Goal: Task Accomplishment & Management: Use online tool/utility

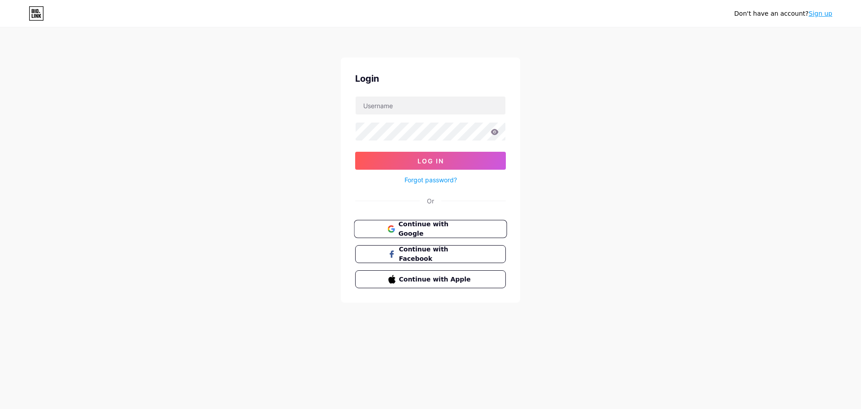
click at [425, 225] on span "Continue with Google" at bounding box center [435, 228] width 75 height 19
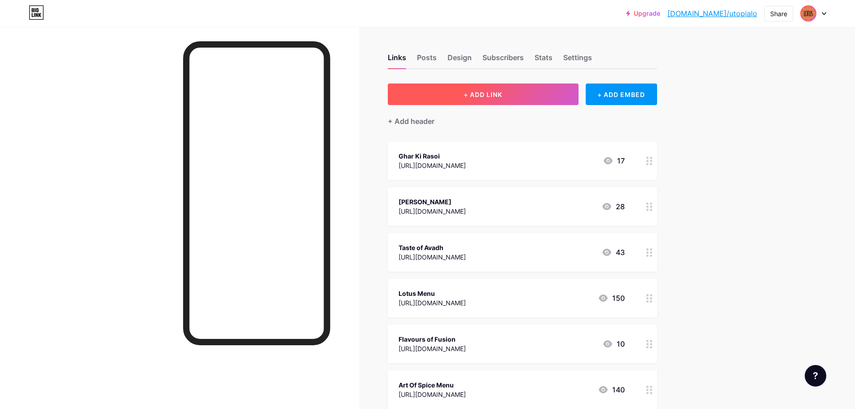
click at [502, 97] on span "+ ADD LINK" at bounding box center [482, 95] width 39 height 8
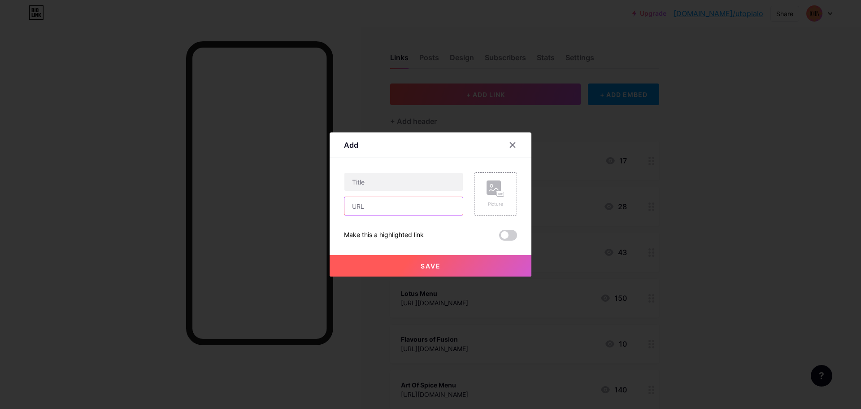
click at [385, 207] on input "text" at bounding box center [404, 206] width 118 height 18
paste input "https://drive.google.com/file/d/1cxHr_B-WdLJyJmZdY33kwElt1lpXD71i/view?usp=shar…"
type input "https://drive.google.com/file/d/1cxHr_B-WdLJyJmZdY33kwElt1lpXD71i/view?usp=shar…"
click at [383, 183] on input "text" at bounding box center [404, 182] width 118 height 18
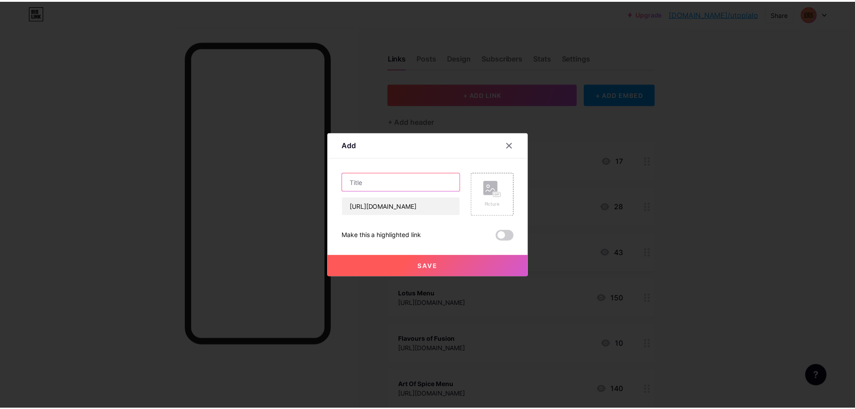
scroll to position [0, 0]
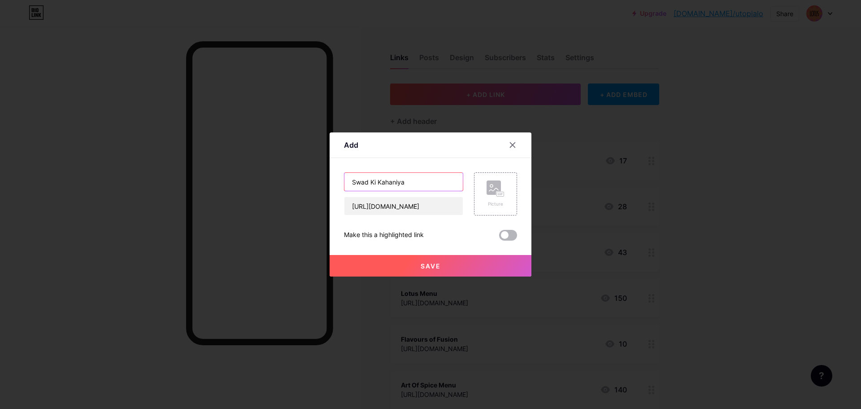
type input "Swad Ki Kahaniya"
click at [506, 234] on span at bounding box center [508, 235] width 18 height 11
click at [499, 237] on input "checkbox" at bounding box center [499, 237] width 0 height 0
click at [458, 267] on button "Save" at bounding box center [431, 266] width 202 height 22
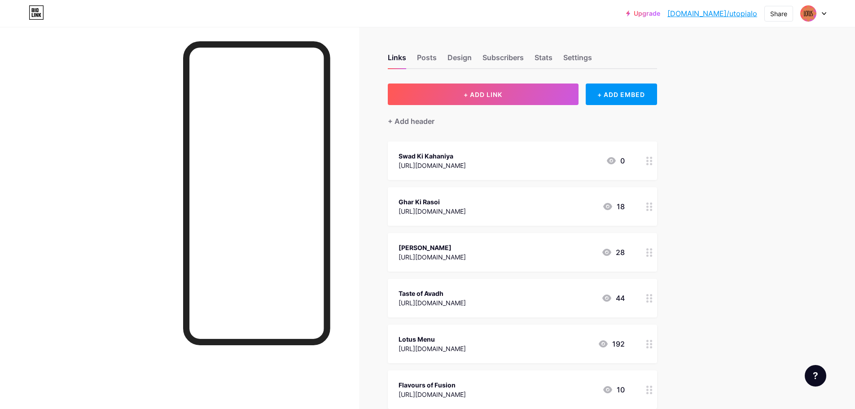
click at [652, 162] on icon at bounding box center [649, 161] width 6 height 9
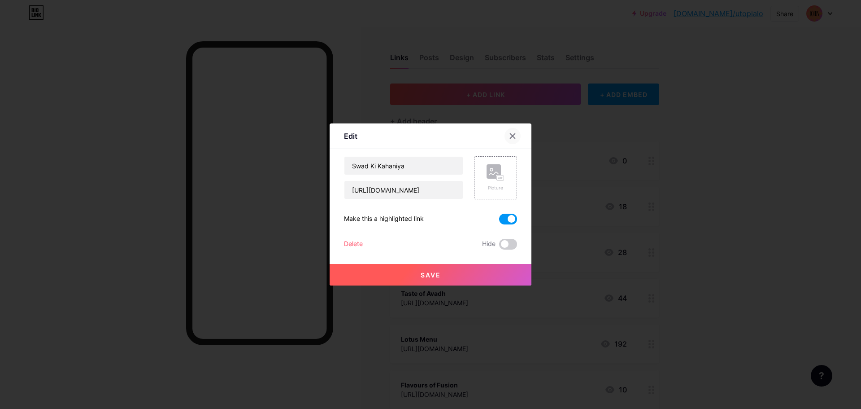
click at [518, 137] on div at bounding box center [513, 136] width 16 height 16
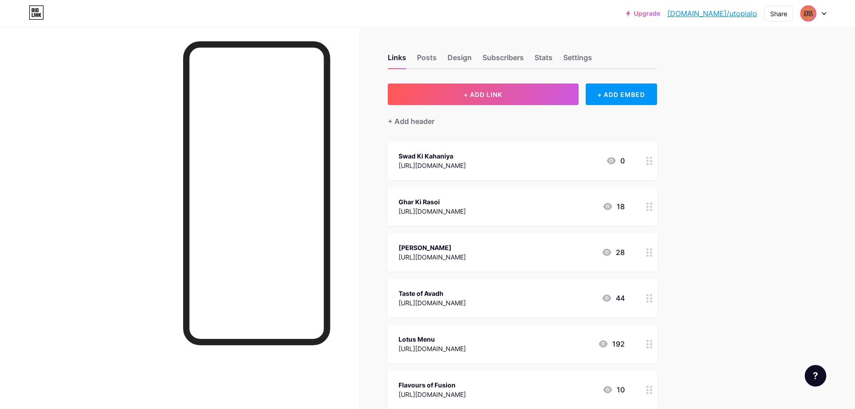
click at [821, 13] on icon at bounding box center [823, 13] width 4 height 3
click at [751, 102] on link "Account settings" at bounding box center [769, 102] width 111 height 24
click at [822, 13] on icon at bounding box center [823, 13] width 4 height 3
click at [741, 102] on link "Account settings" at bounding box center [769, 102] width 111 height 24
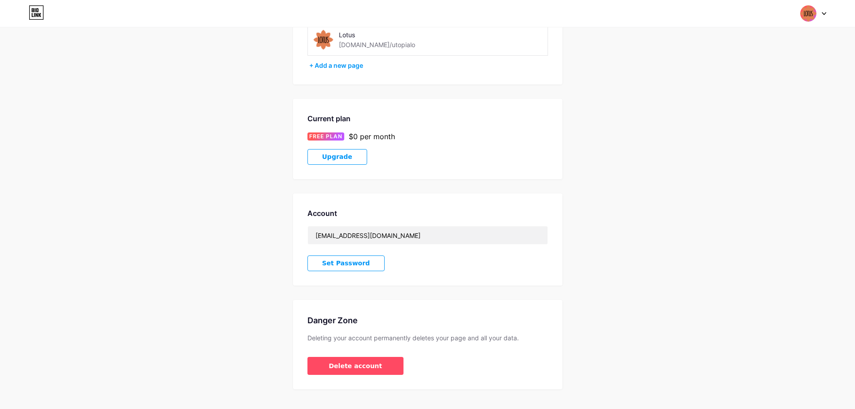
scroll to position [93, 0]
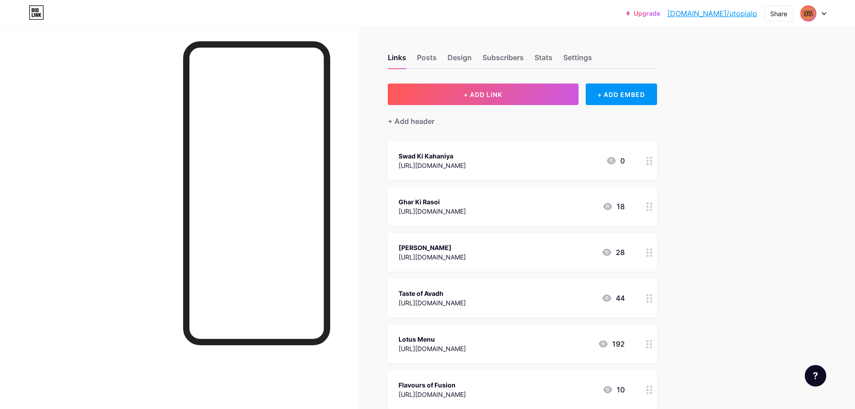
click at [821, 12] on icon at bounding box center [823, 13] width 4 height 3
click at [748, 123] on li "Logout" at bounding box center [769, 126] width 111 height 24
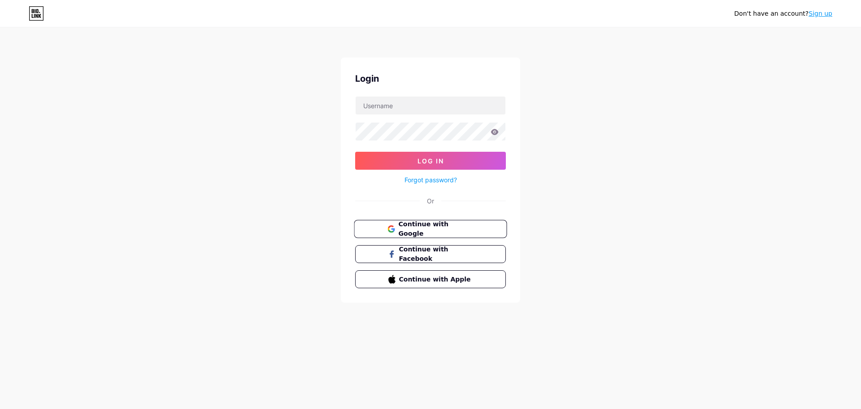
click at [419, 230] on span "Continue with Google" at bounding box center [435, 228] width 75 height 19
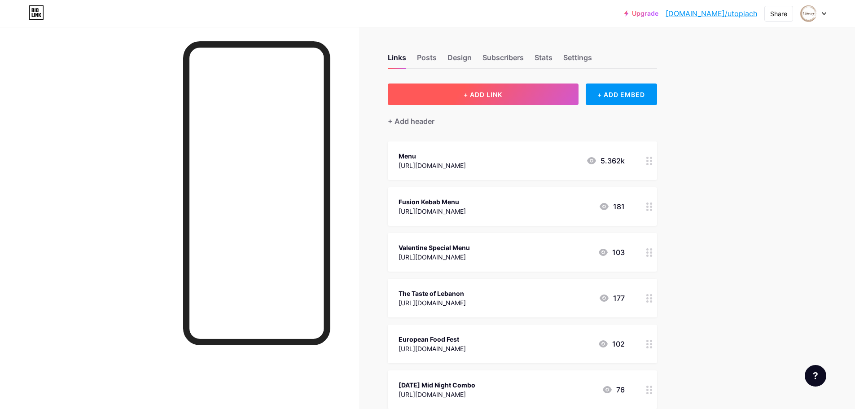
click at [481, 95] on span "+ ADD LINK" at bounding box center [482, 95] width 39 height 8
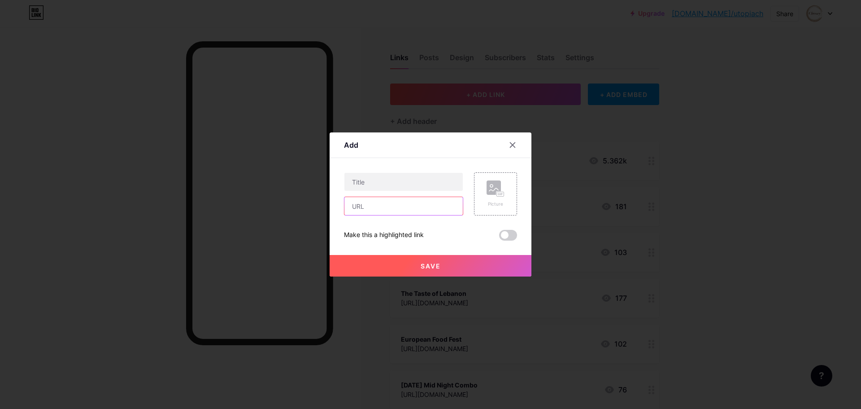
click at [374, 205] on input "text" at bounding box center [404, 206] width 118 height 18
paste input "[URL][DOMAIN_NAME]"
type input "[URL][DOMAIN_NAME]"
click at [369, 176] on input "text" at bounding box center [404, 182] width 118 height 18
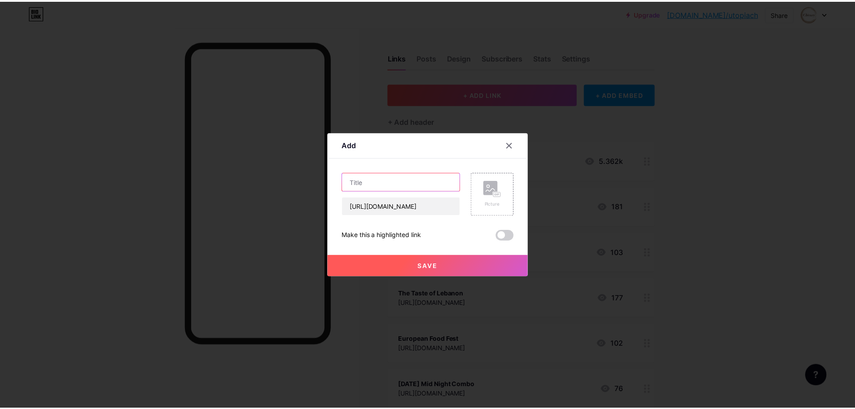
scroll to position [0, 0]
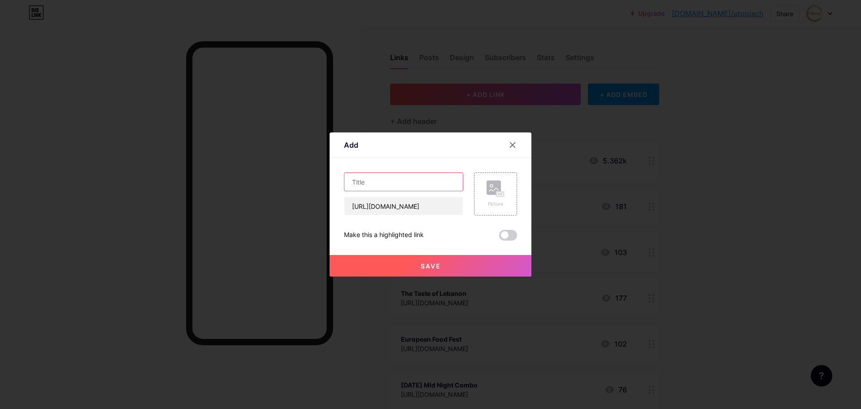
click at [374, 182] on input "text" at bounding box center [404, 182] width 118 height 18
paste input "Mediterranean cuisine"
type input "Mediterranean cuisine"
click at [432, 264] on span "Save" at bounding box center [431, 266] width 20 height 8
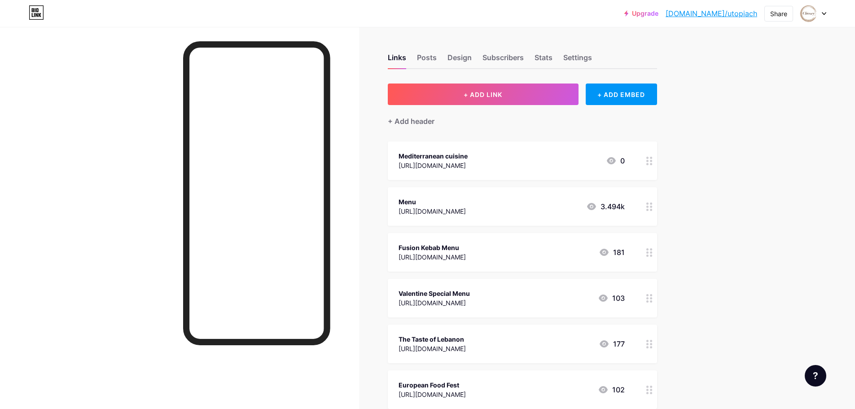
click at [652, 162] on icon at bounding box center [649, 161] width 6 height 9
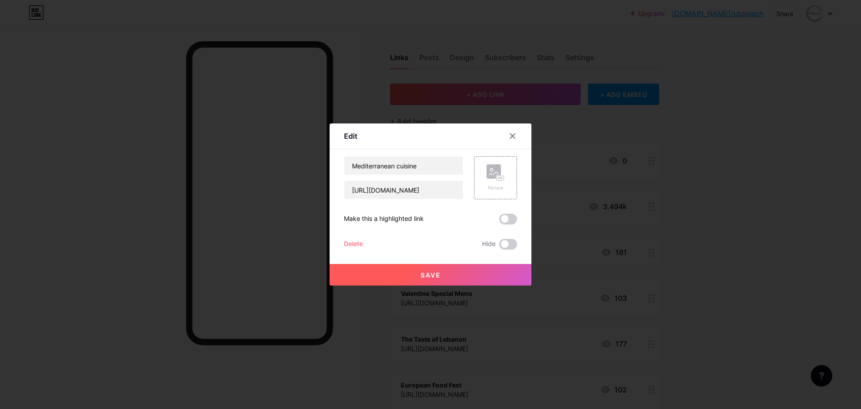
click at [511, 218] on span at bounding box center [508, 219] width 18 height 11
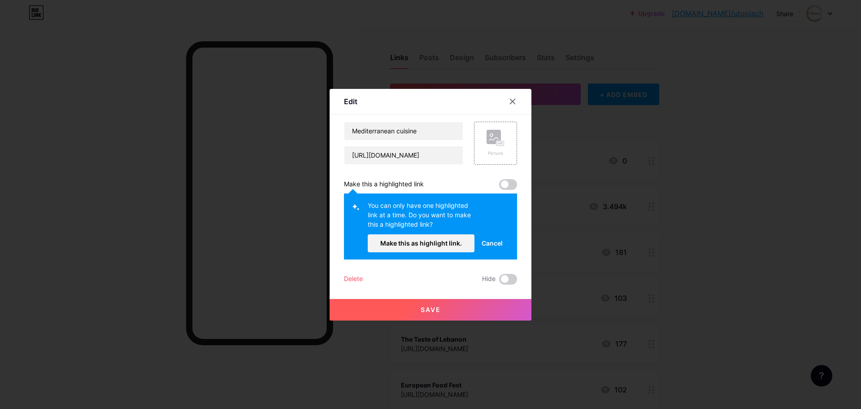
click at [508, 184] on span at bounding box center [508, 184] width 18 height 11
click at [449, 246] on span "Make this as highlight link." at bounding box center [421, 243] width 82 height 8
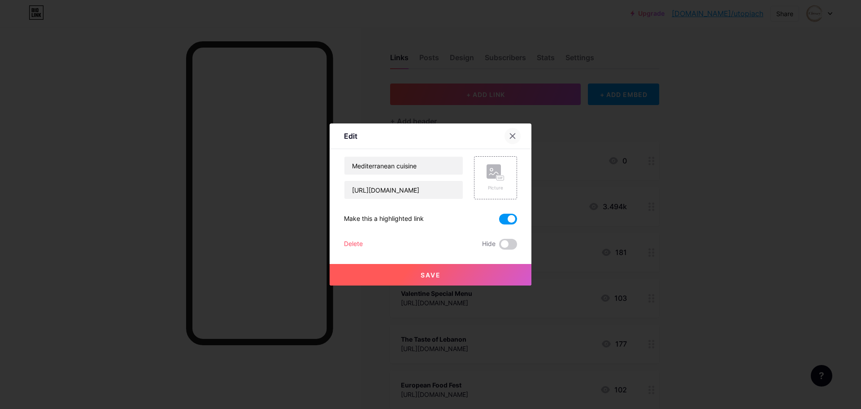
click at [510, 139] on icon at bounding box center [512, 135] width 7 height 7
